Goal: Task Accomplishment & Management: Manage account settings

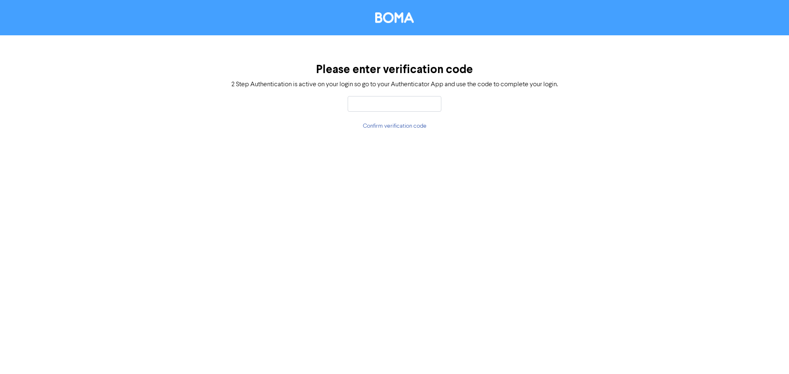
click at [399, 170] on div "Please enter verification code 2 Step Authentication is active on your login so…" at bounding box center [394, 187] width 789 height 374
click at [367, 108] on input "text" at bounding box center [395, 104] width 94 height 16
type input "909078"
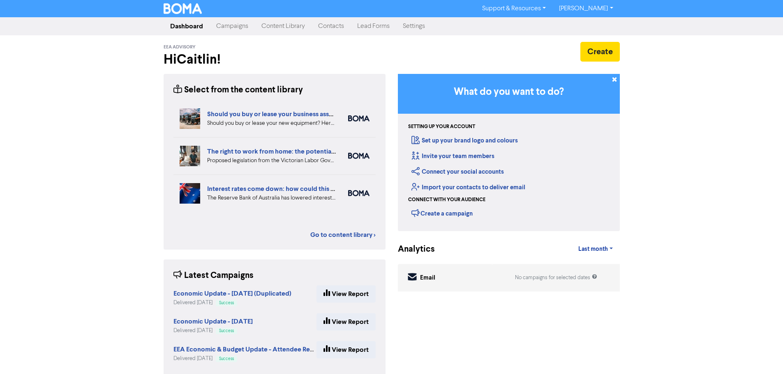
click at [321, 25] on link "Contacts" at bounding box center [330, 26] width 39 height 16
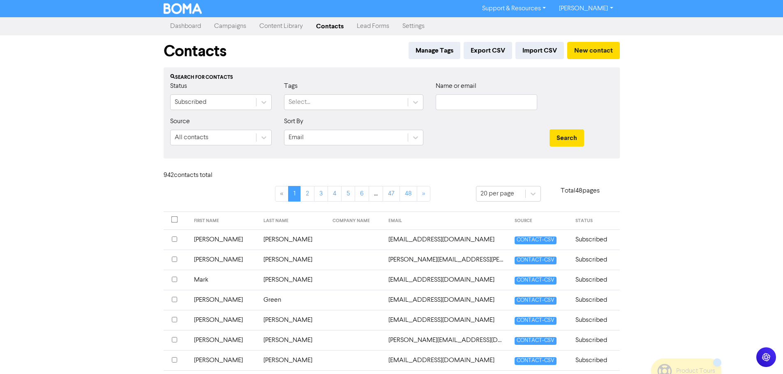
click at [243, 29] on link "Campaigns" at bounding box center [230, 26] width 45 height 16
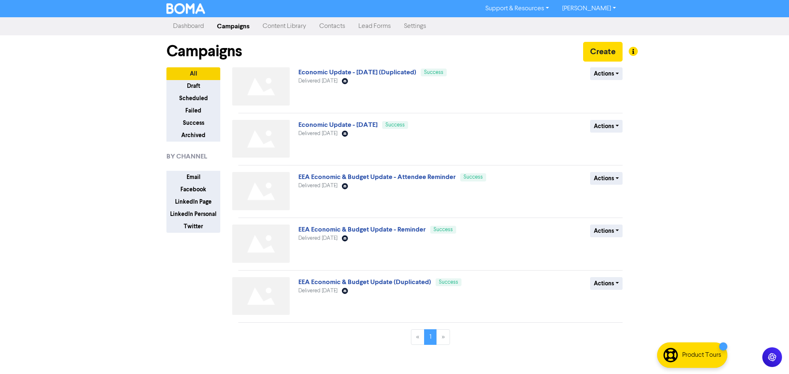
click at [336, 26] on link "Contacts" at bounding box center [332, 26] width 39 height 16
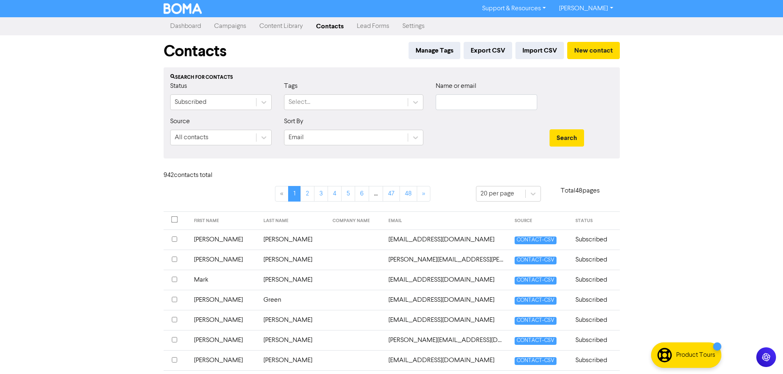
click at [238, 28] on link "Campaigns" at bounding box center [230, 26] width 45 height 16
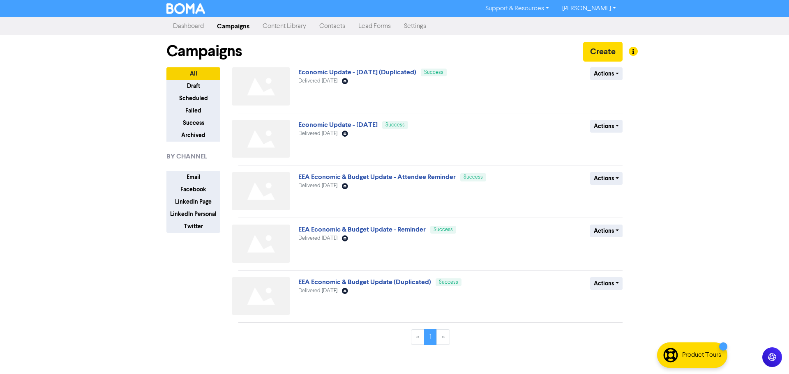
click at [338, 28] on link "Contacts" at bounding box center [332, 26] width 39 height 16
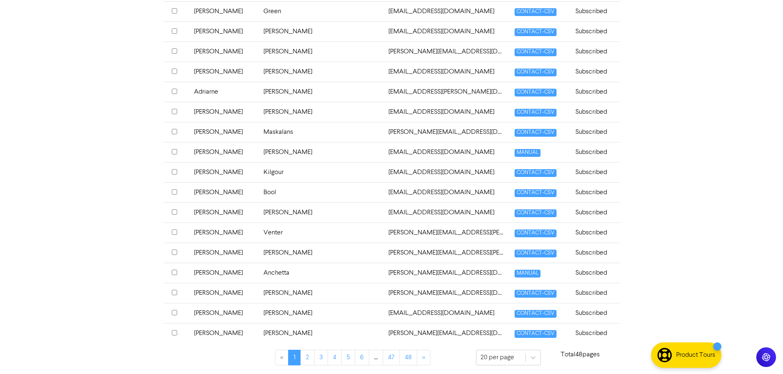
scroll to position [290, 0]
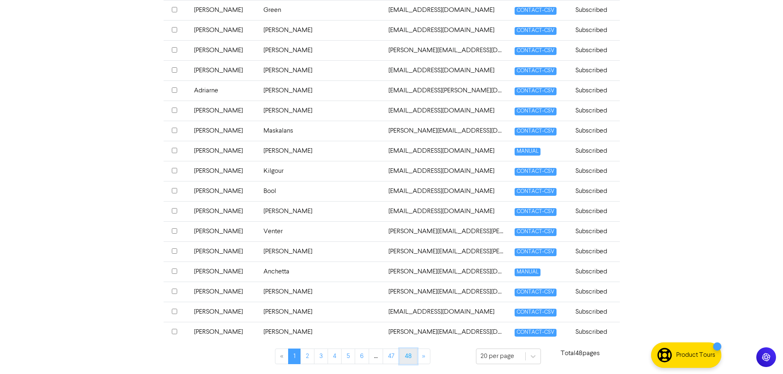
click at [404, 360] on link "48" at bounding box center [408, 357] width 18 height 16
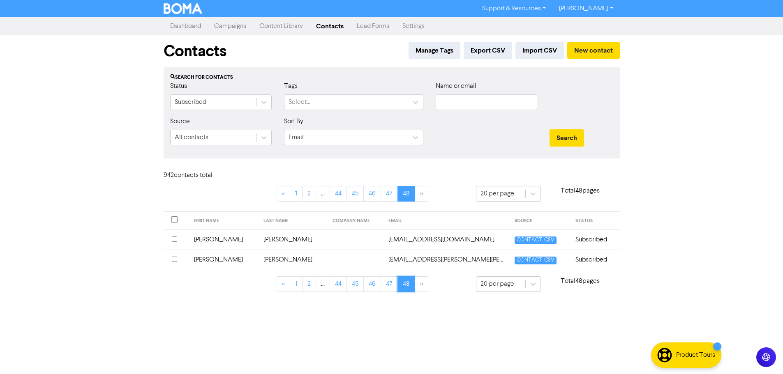
scroll to position [0, 0]
click at [344, 290] on link "44" at bounding box center [341, 285] width 17 height 16
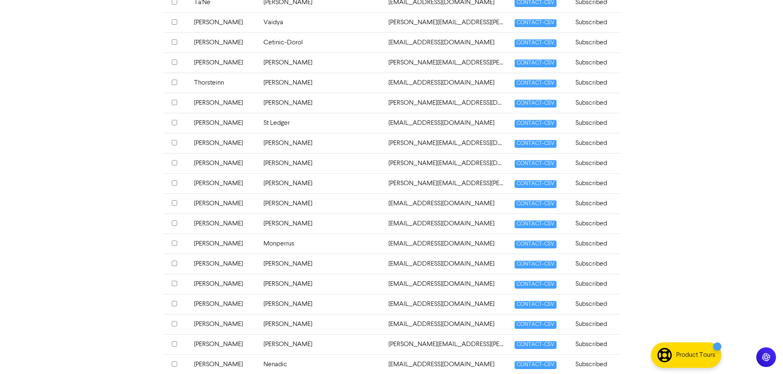
scroll to position [290, 0]
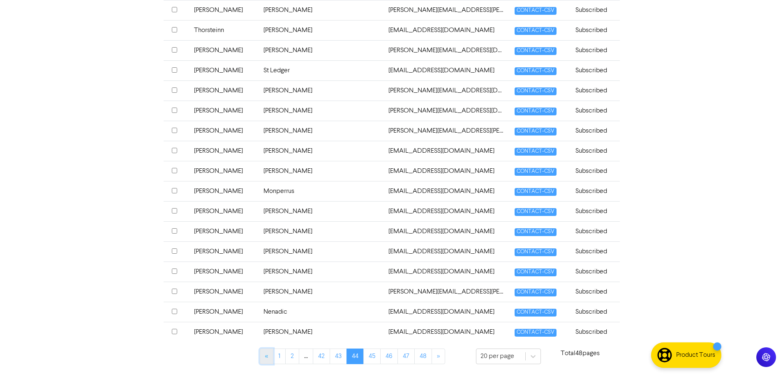
click at [270, 360] on link "«" at bounding box center [267, 357] width 14 height 16
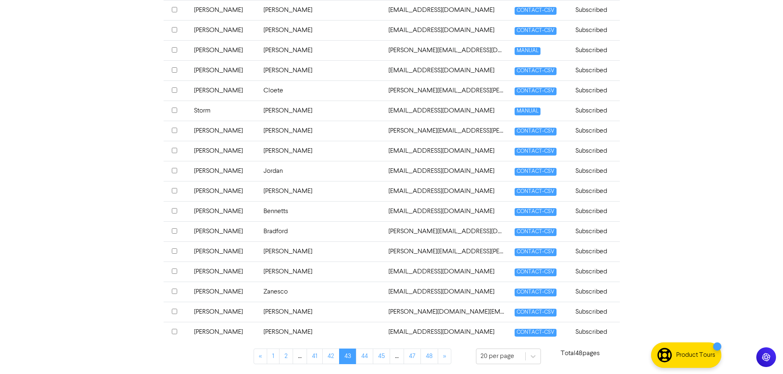
click at [175, 110] on input "checkbox" at bounding box center [174, 110] width 5 height 5
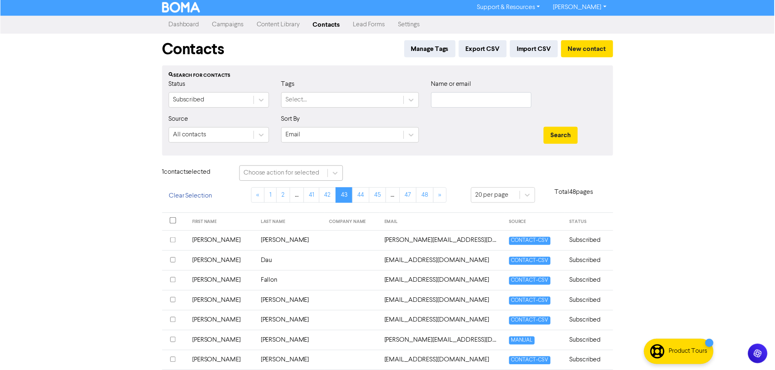
scroll to position [0, 0]
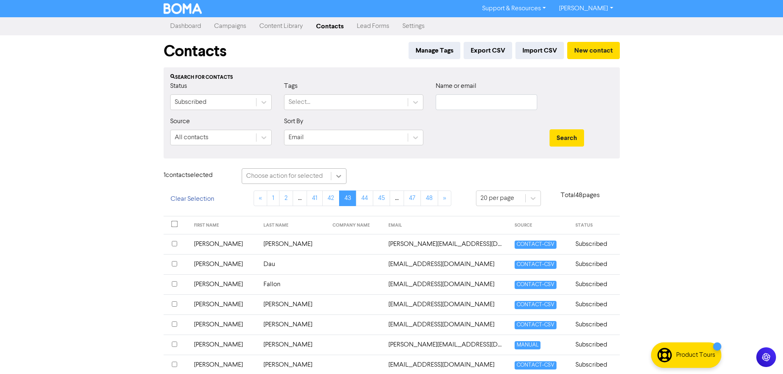
click at [333, 176] on div at bounding box center [338, 176] width 15 height 15
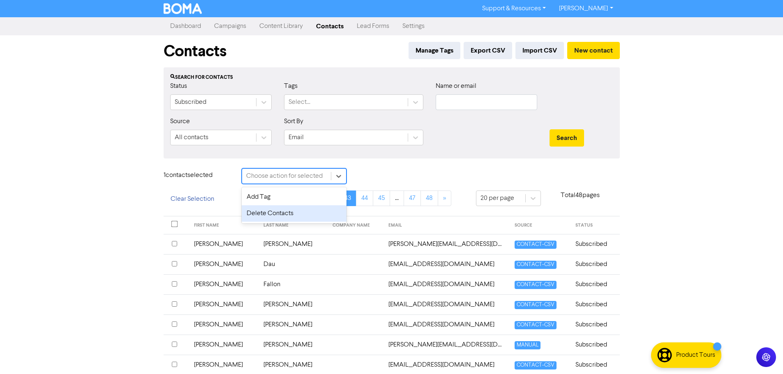
click at [303, 215] on div "Delete Contacts" at bounding box center [294, 213] width 105 height 16
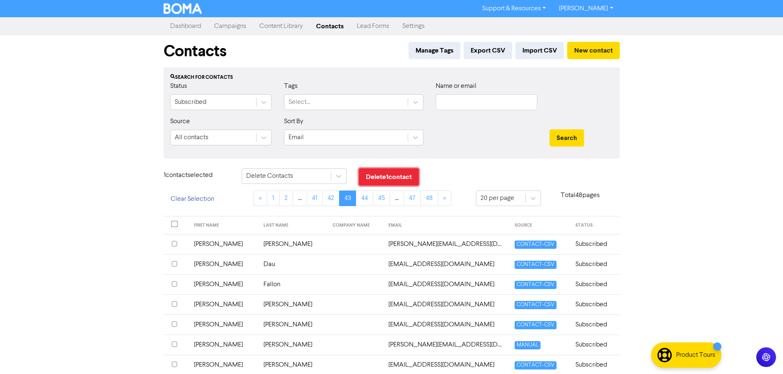
click at [387, 179] on button "Delete 1 contact" at bounding box center [389, 176] width 60 height 17
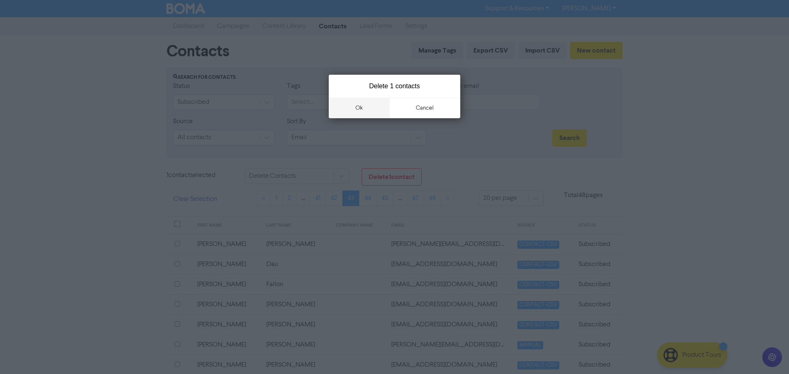
click at [366, 106] on button "ok" at bounding box center [359, 108] width 61 height 21
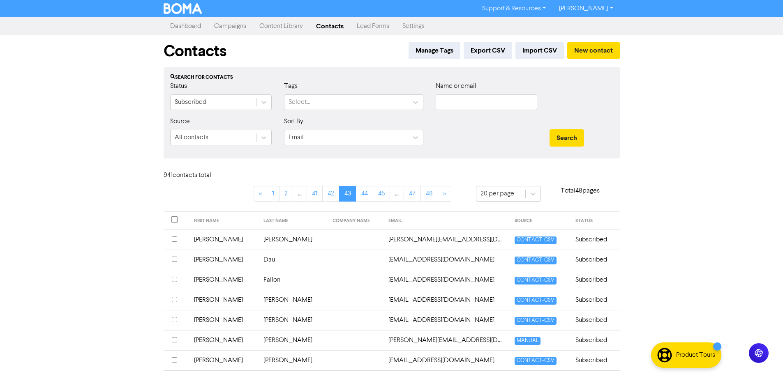
click at [183, 30] on link "Dashboard" at bounding box center [186, 26] width 44 height 16
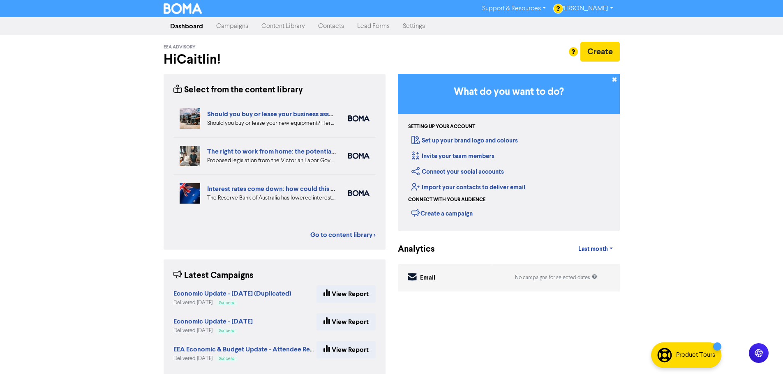
click at [415, 25] on link "Settings" at bounding box center [413, 26] width 35 height 16
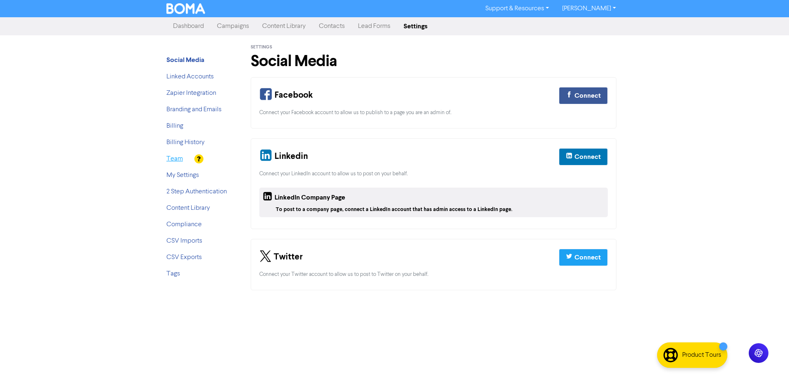
click at [181, 159] on link "Team" at bounding box center [174, 159] width 16 height 7
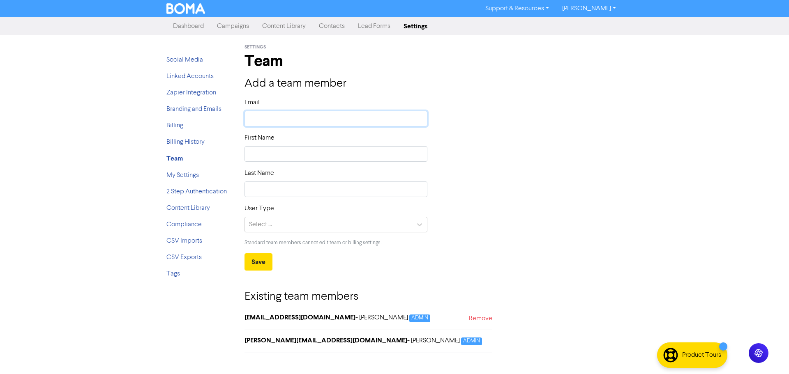
click at [298, 118] on input "text" at bounding box center [336, 119] width 183 height 16
type input "J"
type input "Ju"
type input "Jus"
type input "Just"
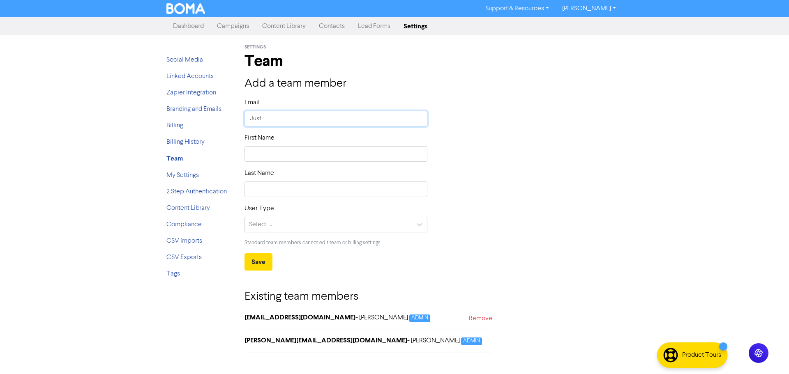
type input "Juste"
type input "Justen"
type input "Justene"
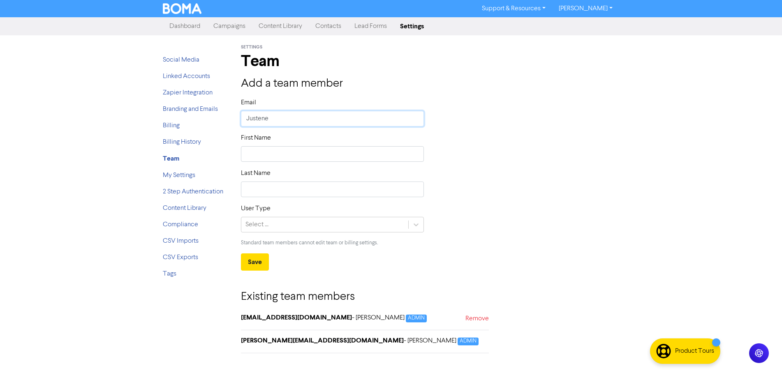
type input "Justene"
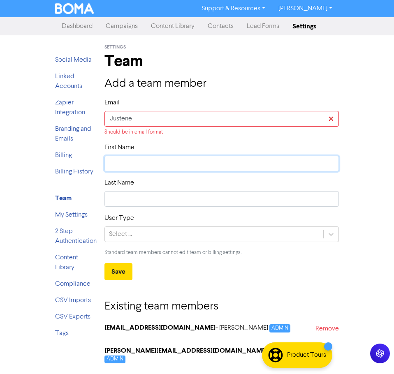
drag, startPoint x: 120, startPoint y: 162, endPoint x: 129, endPoint y: 164, distance: 8.7
click at [120, 162] on input "text" at bounding box center [221, 164] width 234 height 16
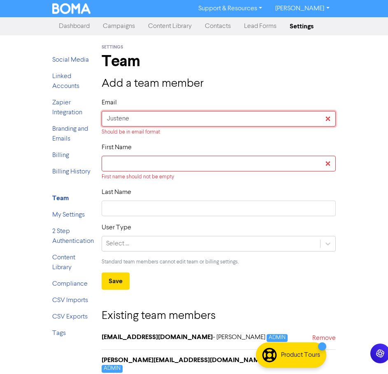
drag, startPoint x: 157, startPoint y: 117, endPoint x: 35, endPoint y: 121, distance: 121.3
click at [35, 121] on div "Support & Resources Video Tutorials FAQ & Guides Marketing Education Caitlin Ed…" at bounding box center [194, 187] width 388 height 374
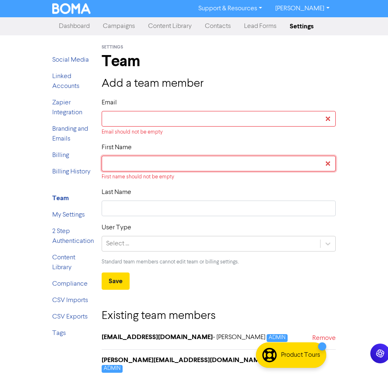
type input "u"
type input "J"
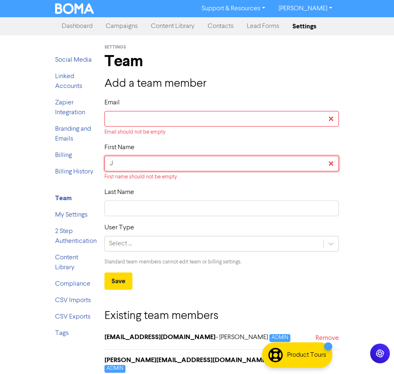
type input "Ju"
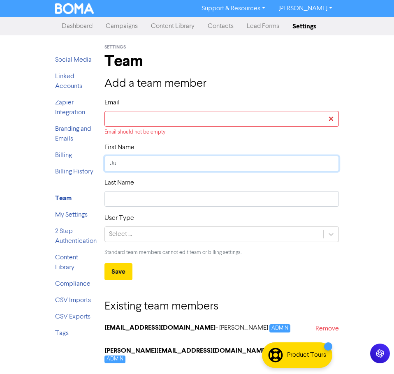
type input "Jus"
type input "Just"
type input "Juste"
type input "Justen"
type input "Justene"
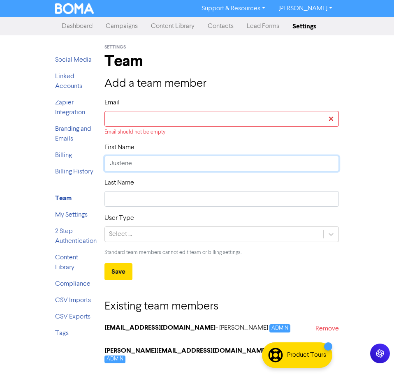
type input "Justene"
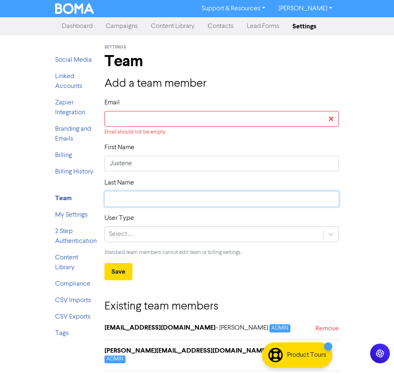
paste input "Shennan-Lee"
type input "Shennan-Lee"
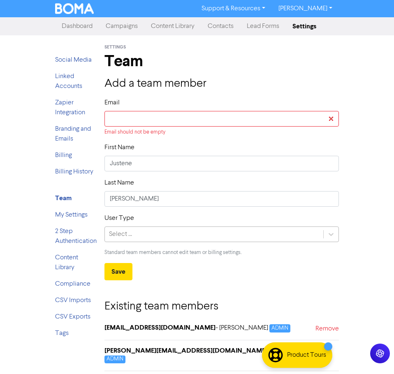
click at [184, 238] on div "Select ..." at bounding box center [214, 234] width 218 height 15
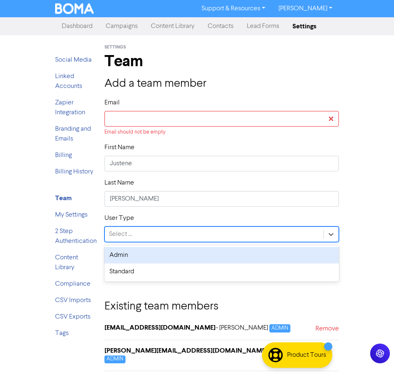
click at [176, 256] on div "Admin" at bounding box center [221, 255] width 234 height 16
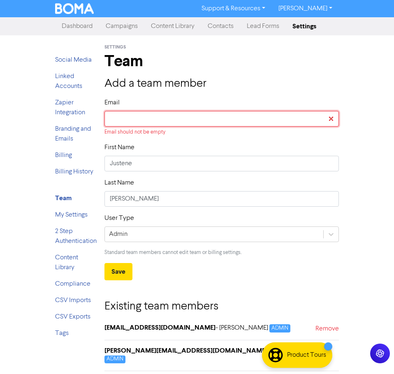
click at [182, 120] on input "text" at bounding box center [221, 119] width 234 height 16
paste input "Shennan-Lee"
type input "Shennan-Lee"
drag, startPoint x: 147, startPoint y: 122, endPoint x: 3, endPoint y: 123, distance: 143.8
click at [3, 123] on div "Support & Resources Video Tutorials FAQ & Guides Marketing Education Caitlin Ed…" at bounding box center [197, 187] width 394 height 374
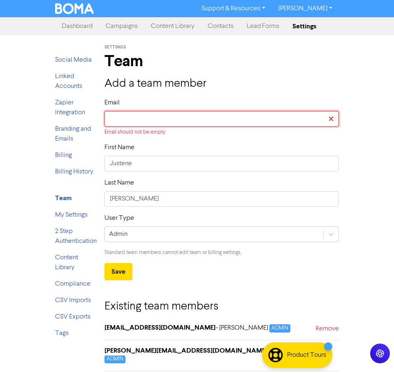
click at [145, 117] on input "text" at bounding box center [221, 119] width 234 height 16
paste input "justene.s@eea-advisory.com.au"
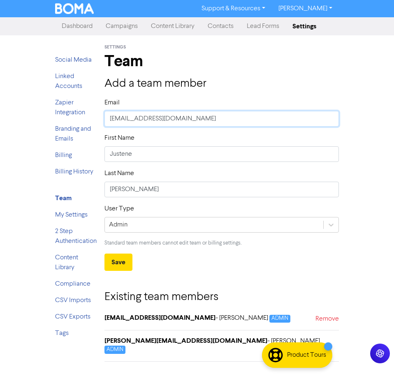
type input "justene.s@eea-advisory.com.au"
click at [284, 92] on div "Add a team member Email justene.s@eea-advisory.com.au First Name Justene Last N…" at bounding box center [221, 174] width 234 height 194
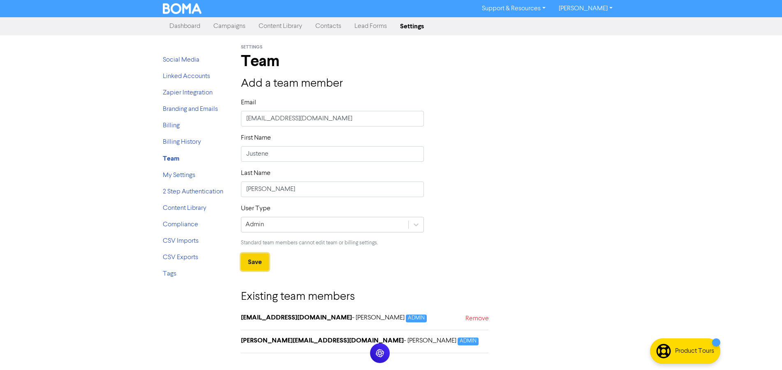
click at [258, 265] on button "Save" at bounding box center [255, 262] width 28 height 17
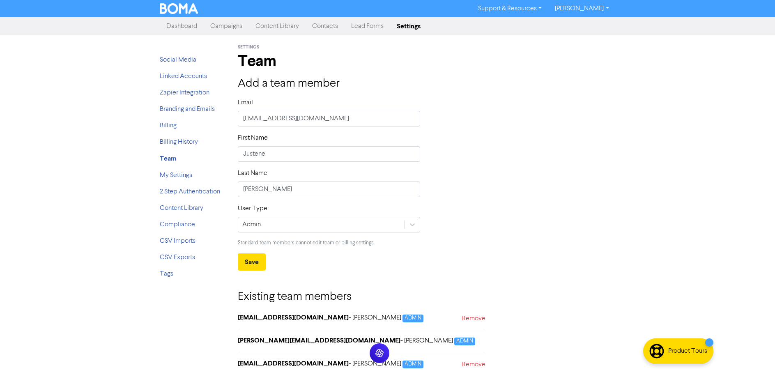
click at [172, 14] on img at bounding box center [179, 8] width 39 height 11
